Goal: Task Accomplishment & Management: Complete application form

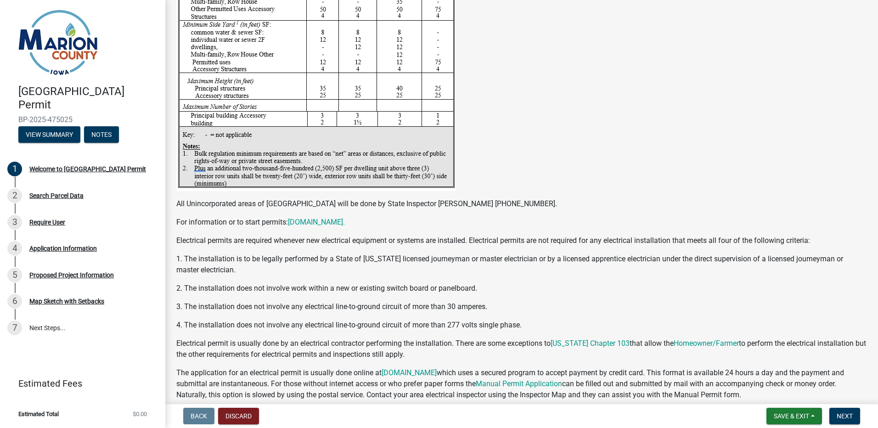
scroll to position [1557, 0]
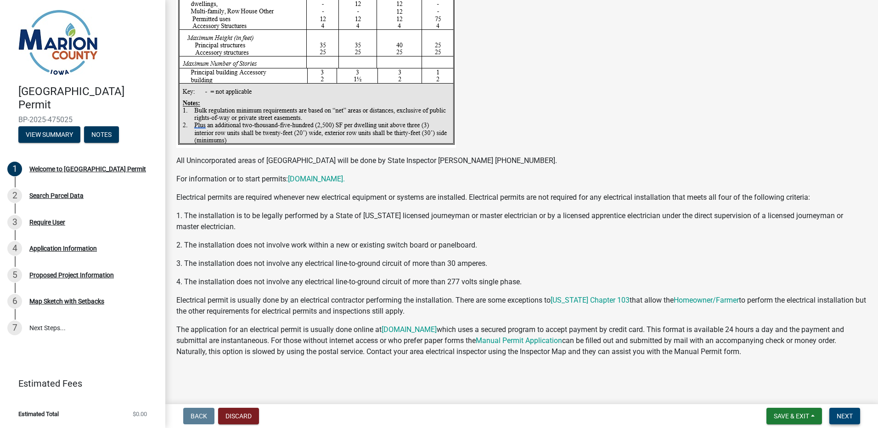
drag, startPoint x: 844, startPoint y: 417, endPoint x: 840, endPoint y: 415, distance: 4.9
click at [843, 417] on span "Next" at bounding box center [845, 415] width 16 height 7
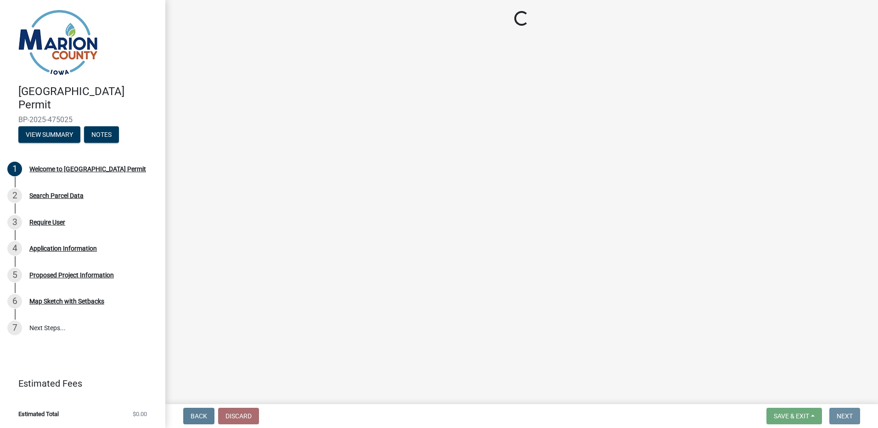
scroll to position [0, 0]
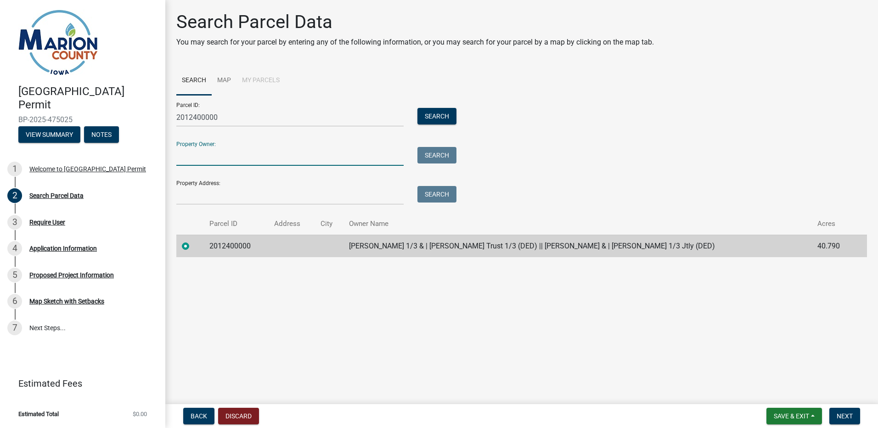
click at [241, 154] on input "Property Owner:" at bounding box center [289, 156] width 227 height 19
type input "d"
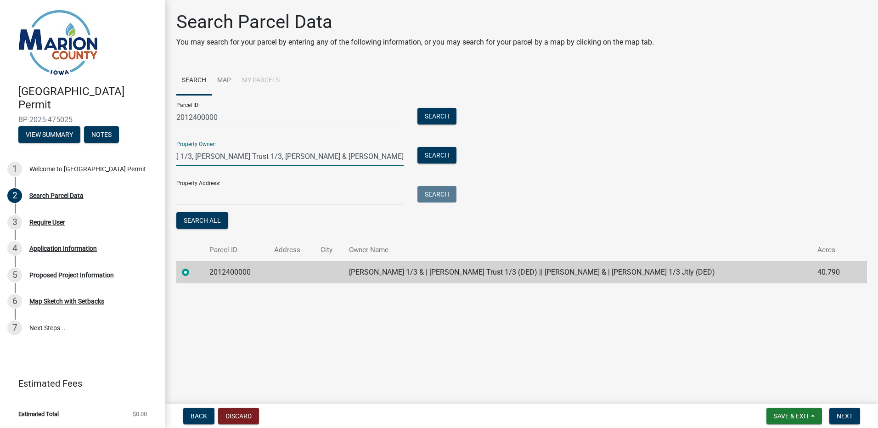
scroll to position [0, 58]
type input "[PERSON_NAME] 1/3, [PERSON_NAME] Trust 1/3, [PERSON_NAME] & [PERSON_NAME] 1/3 J…"
click at [241, 186] on div "Property Address: Search" at bounding box center [314, 189] width 276 height 32
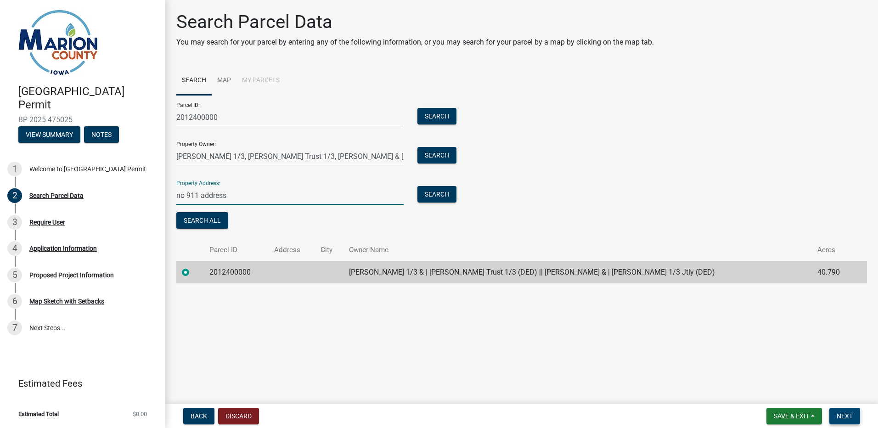
type input "no 911 address"
click at [848, 419] on span "Next" at bounding box center [845, 415] width 16 height 7
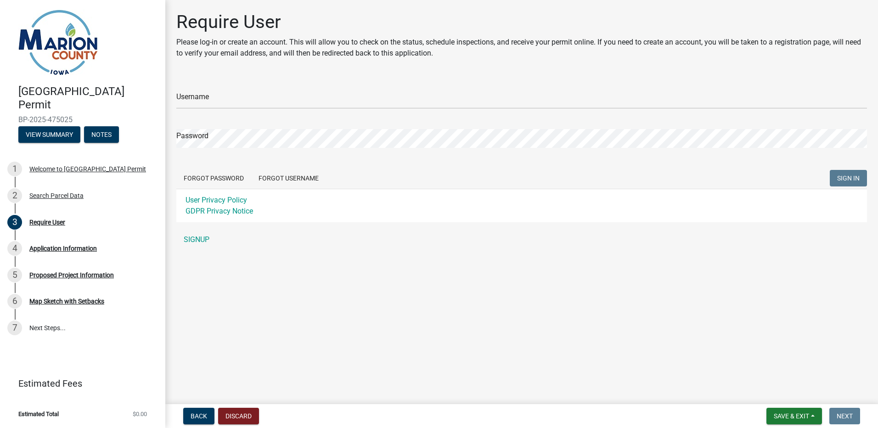
click at [461, 229] on div "Username Password Forgot Password Forgot Username SIGN IN User Privacy Policy G…" at bounding box center [521, 163] width 691 height 172
